Goal: Navigation & Orientation: Find specific page/section

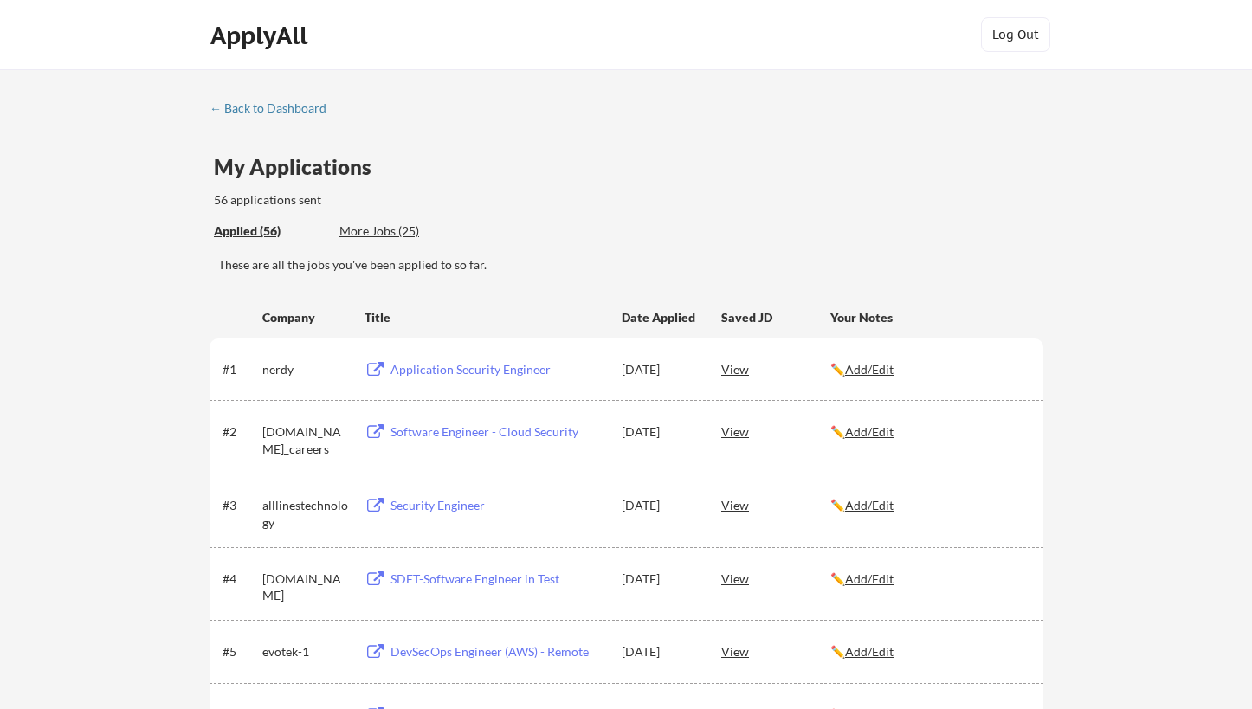
click at [233, 106] on div "← Back to Dashboard" at bounding box center [275, 108] width 130 height 12
click at [272, 103] on div "← Back to Dashboard" at bounding box center [275, 108] width 130 height 12
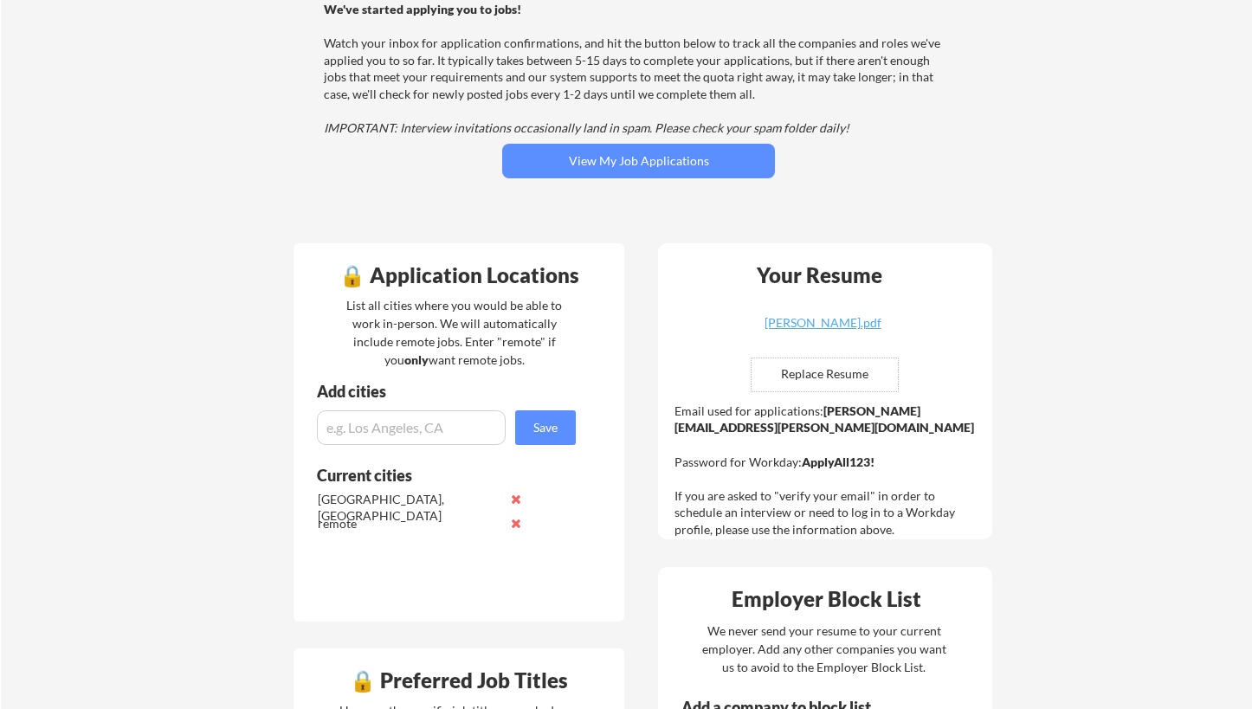
scroll to position [289, 0]
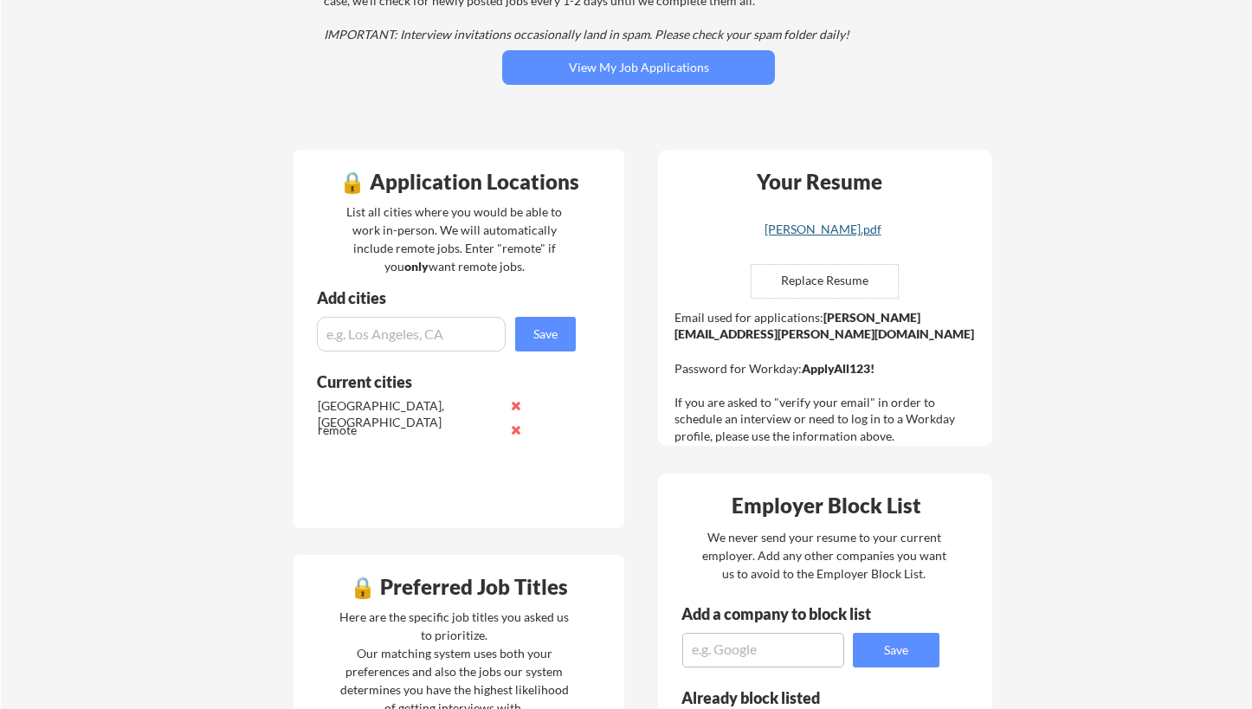
click at [819, 230] on div "[PERSON_NAME].pdf" at bounding box center [823, 229] width 206 height 12
